Goal: Task Accomplishment & Management: Manage account settings

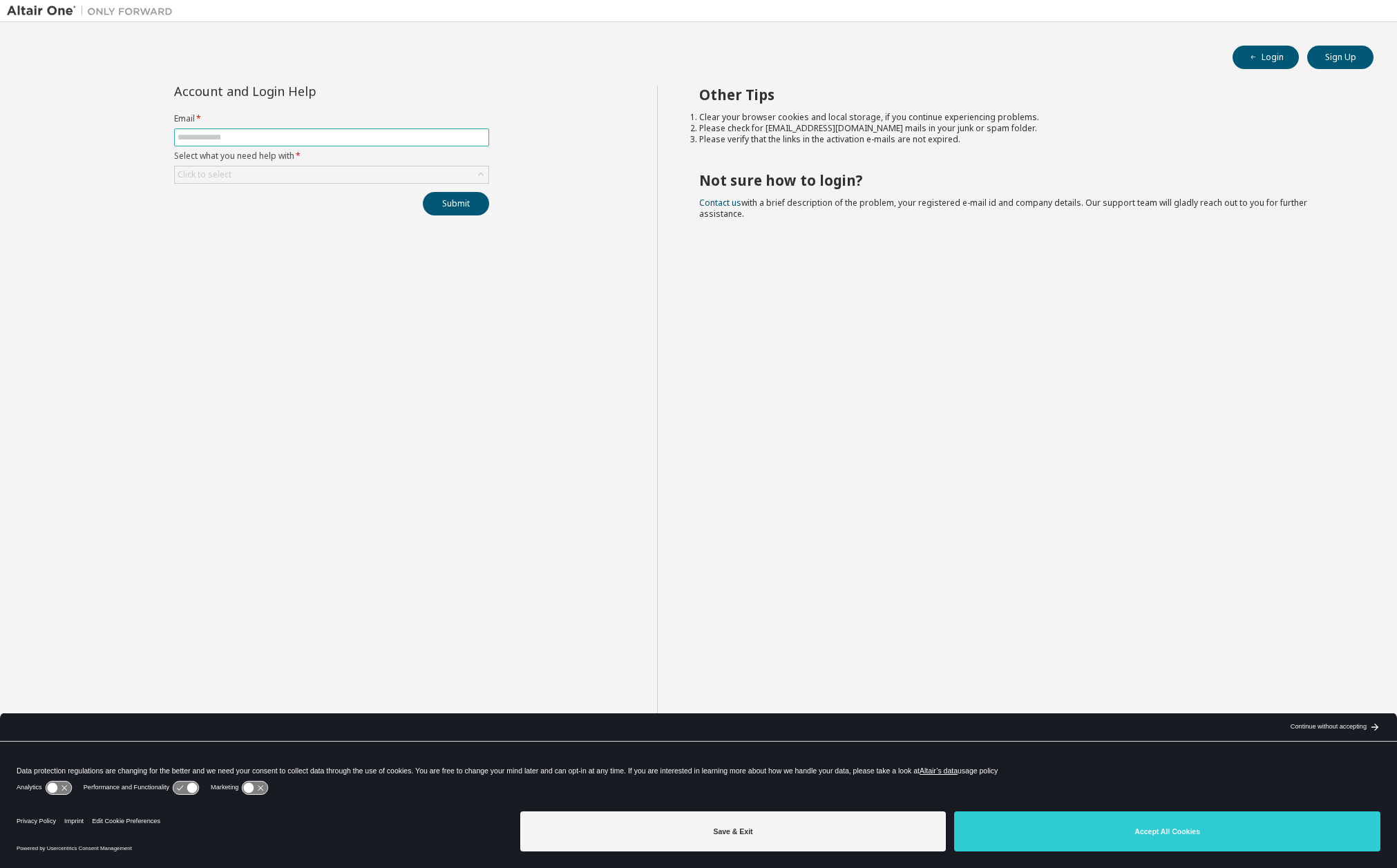
click at [211, 142] on input "text" at bounding box center [332, 137] width 308 height 11
click at [278, 140] on input "text" at bounding box center [332, 137] width 308 height 11
type input "**********"
click at [319, 178] on div "Click to select" at bounding box center [332, 175] width 314 height 17
click at [307, 217] on li "I forgot my password" at bounding box center [331, 213] width 311 height 18
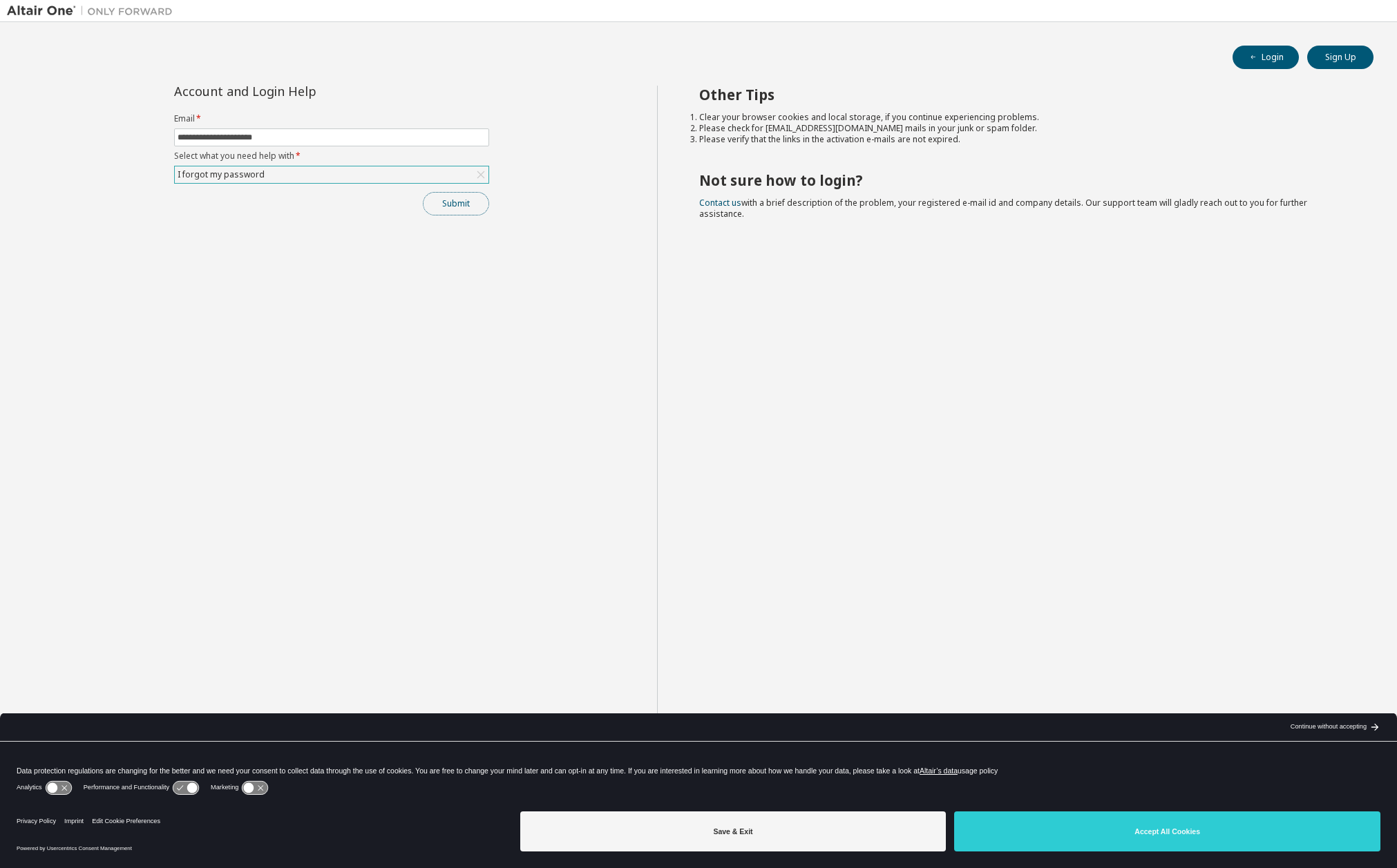
click at [474, 206] on button "Submit" at bounding box center [455, 204] width 66 height 24
click at [460, 200] on button "Submit" at bounding box center [455, 204] width 66 height 24
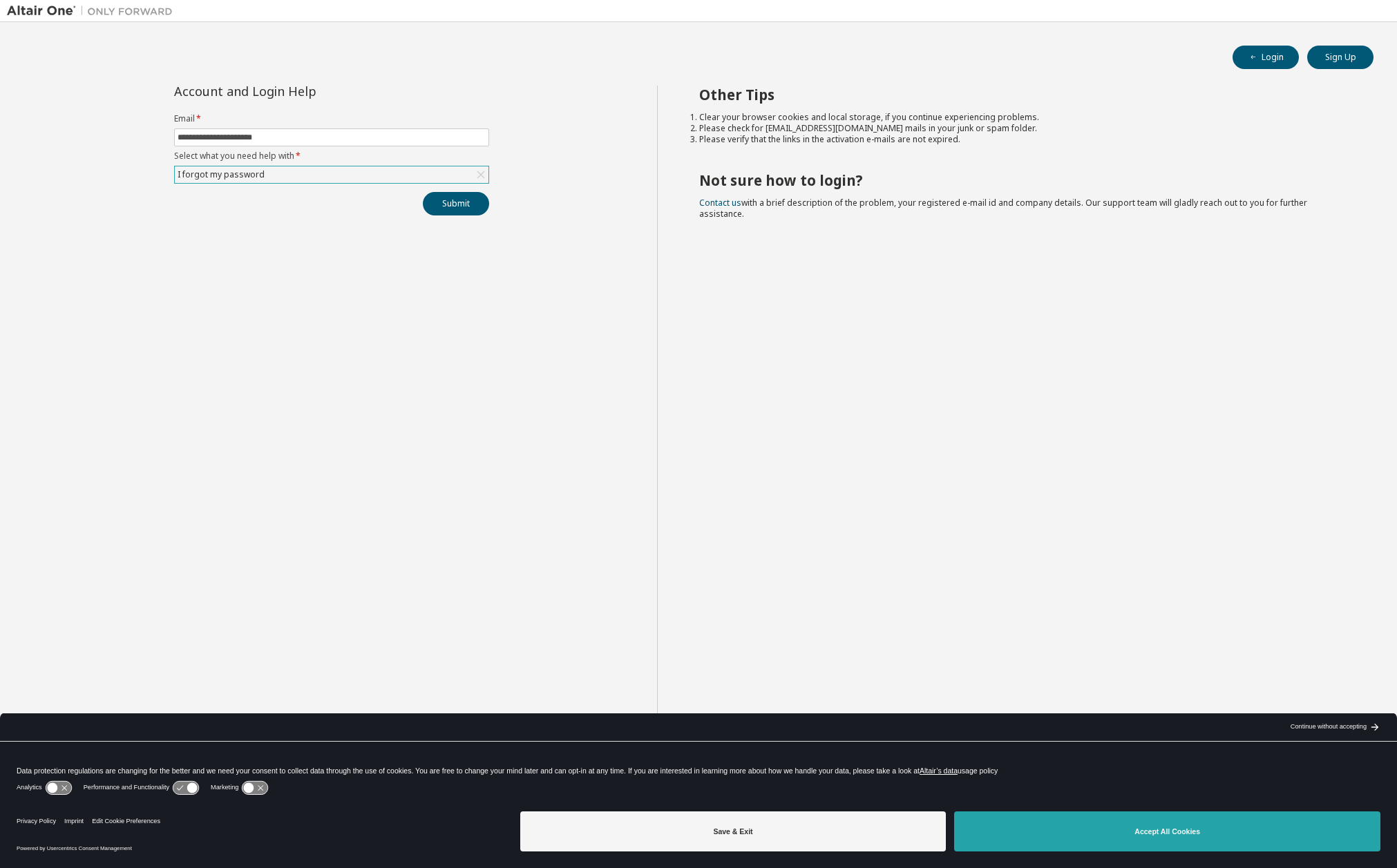
click at [1260, 834] on button "Accept All Cookies" at bounding box center [1167, 831] width 426 height 40
